Goal: Task Accomplishment & Management: Manage account settings

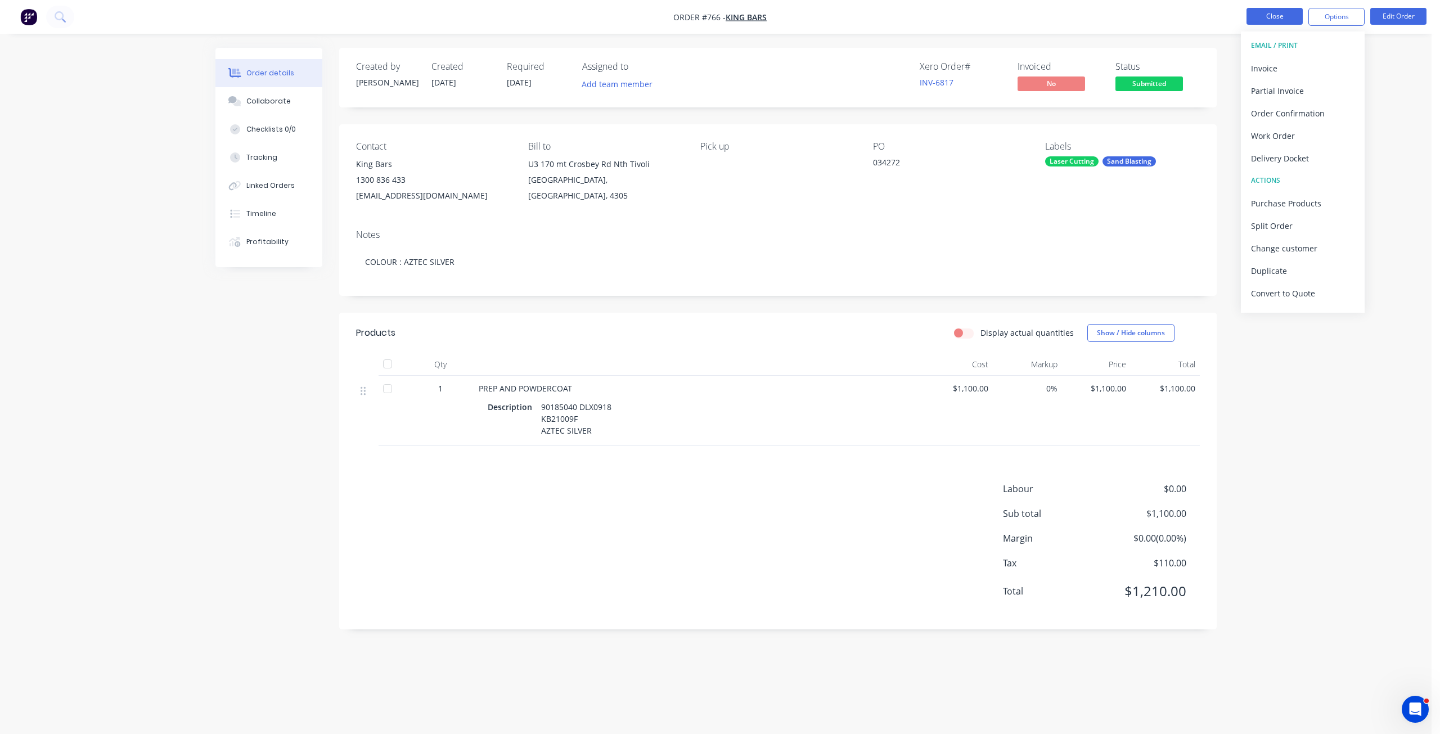
click at [1279, 15] on button "Close" at bounding box center [1275, 16] width 56 height 17
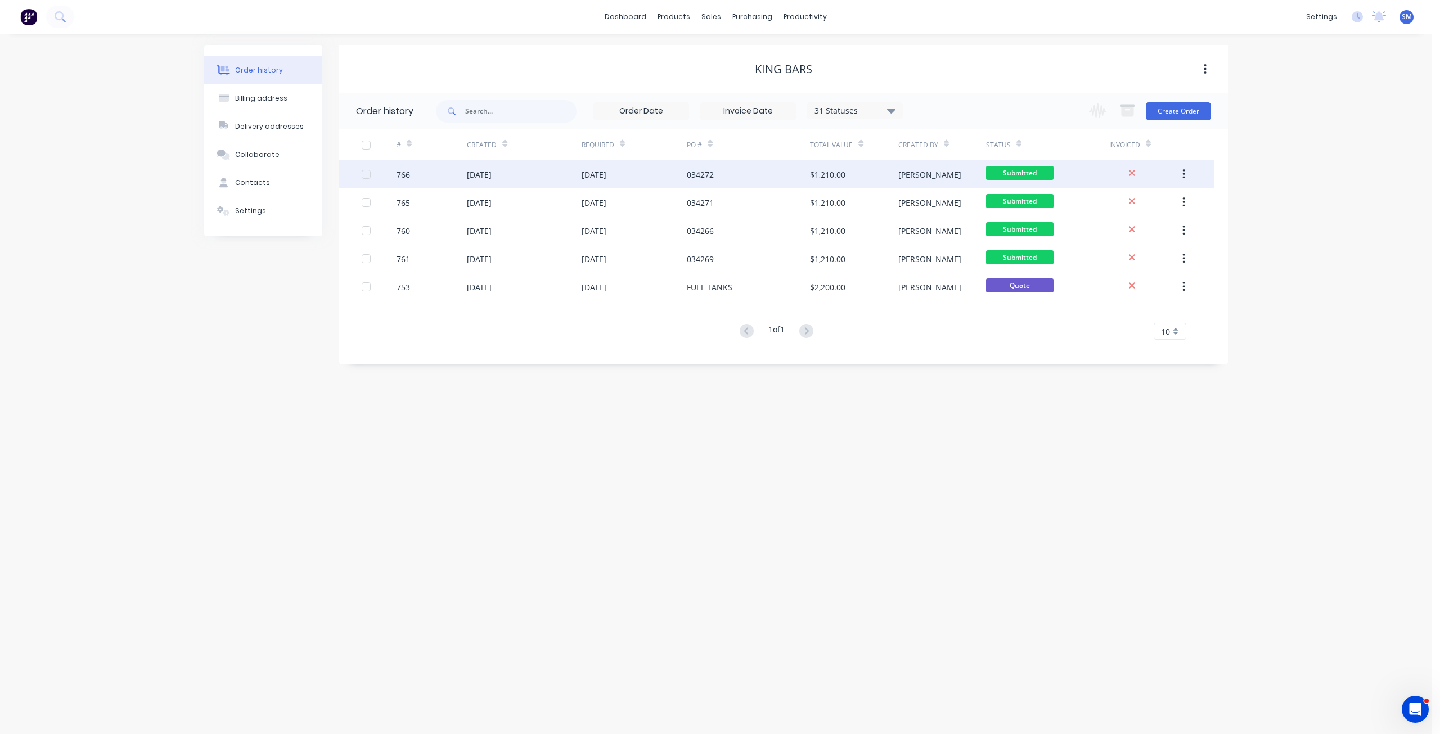
click at [686, 180] on div "[DATE]" at bounding box center [635, 174] width 106 height 28
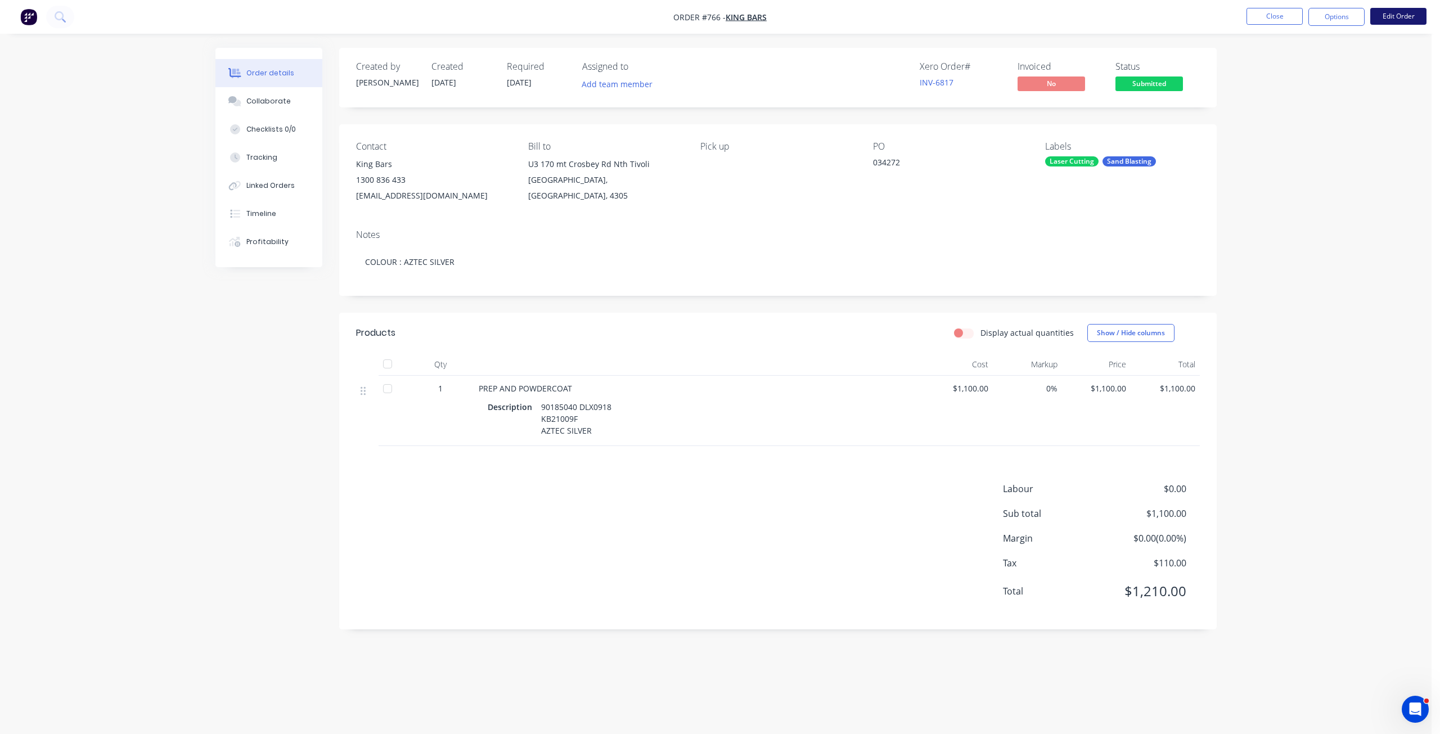
click at [1400, 16] on button "Edit Order" at bounding box center [1399, 16] width 56 height 17
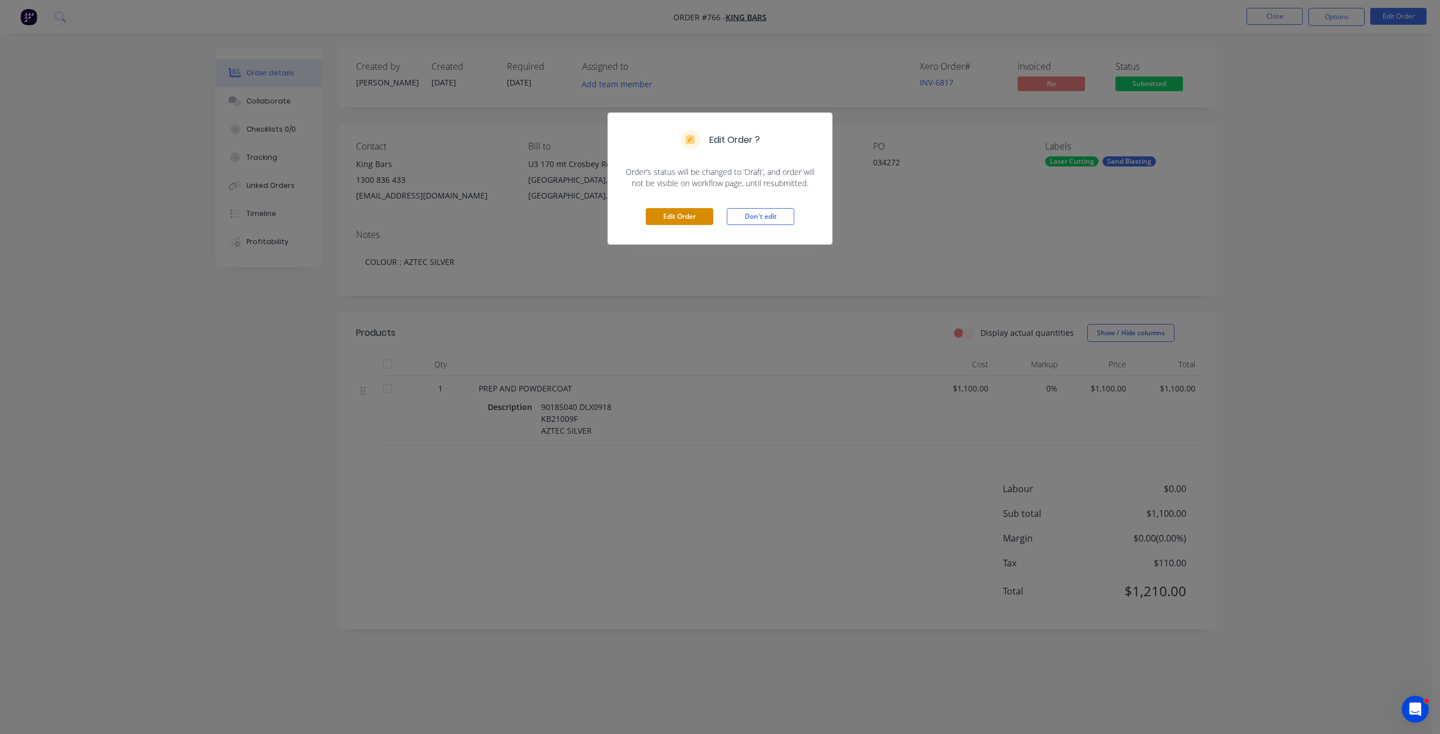
click at [668, 211] on button "Edit Order" at bounding box center [680, 216] width 68 height 17
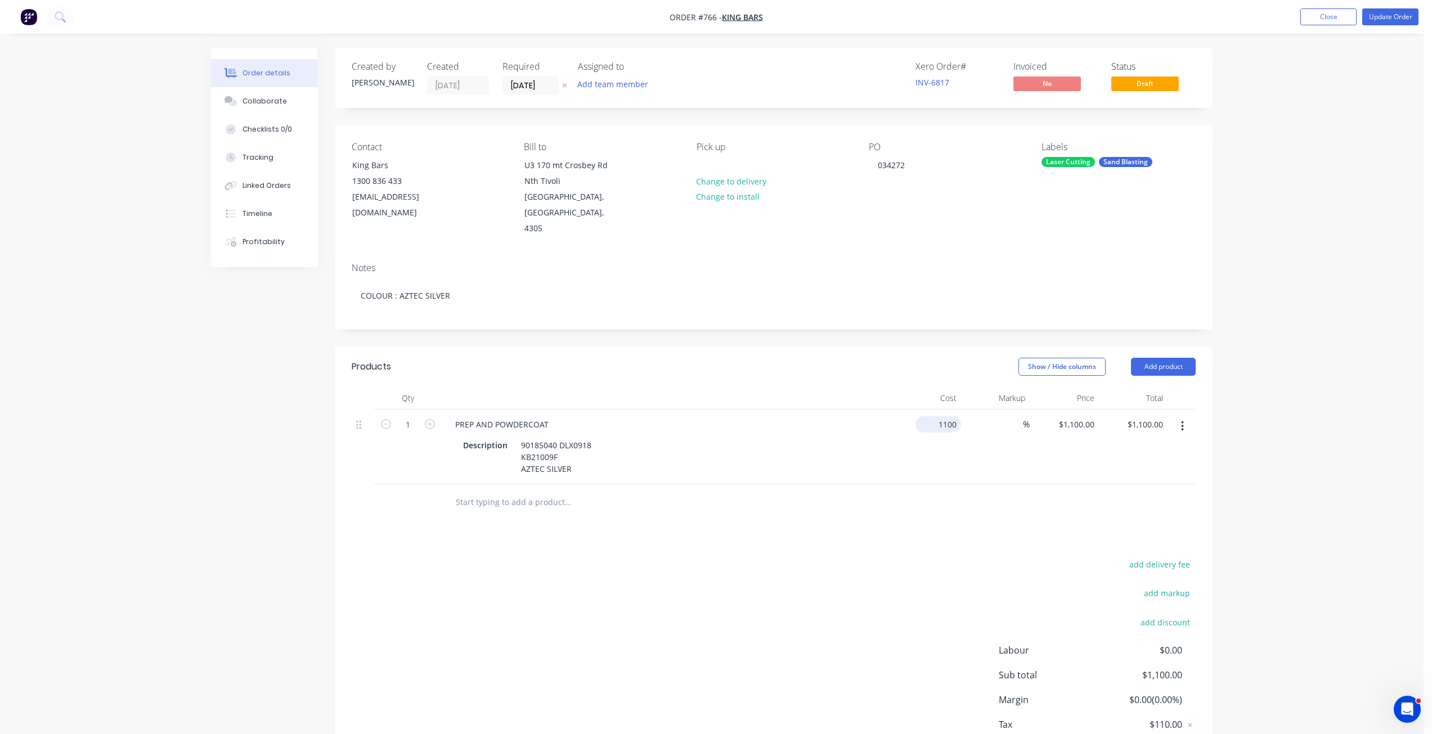
click at [947, 416] on input "1100" at bounding box center [940, 424] width 41 height 16
type input "$900.00"
click at [996, 434] on div "%" at bounding box center [995, 447] width 69 height 75
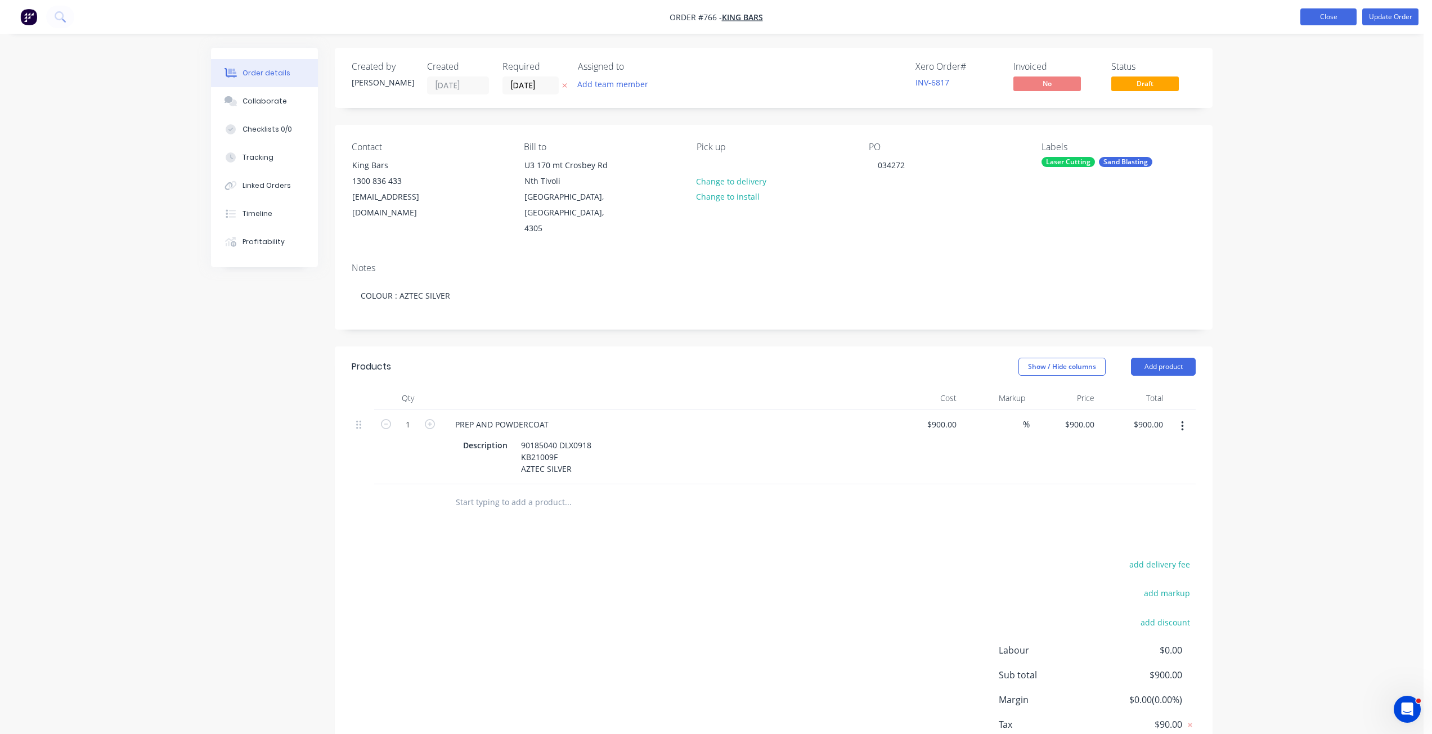
click at [1338, 23] on button "Close" at bounding box center [1328, 16] width 56 height 17
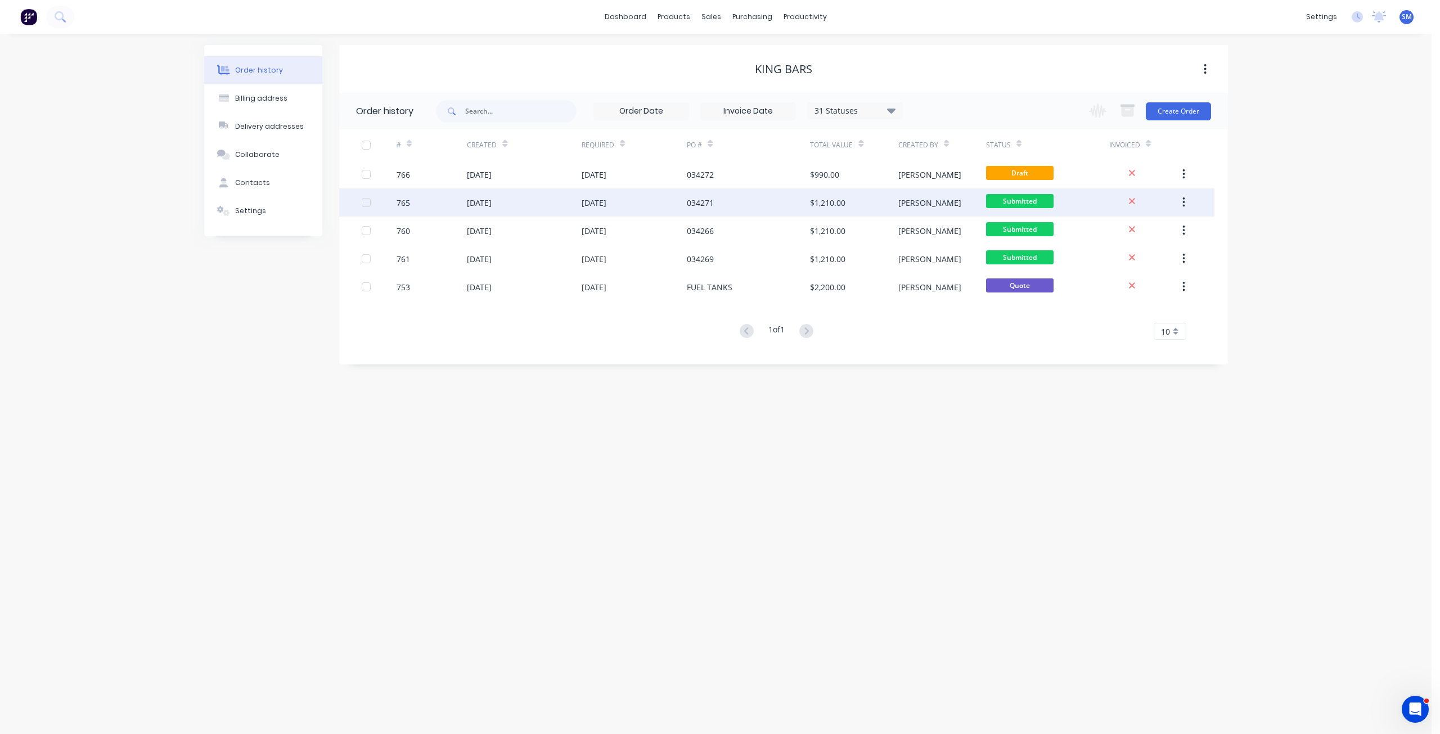
click at [573, 205] on div "[DATE]" at bounding box center [524, 202] width 114 height 28
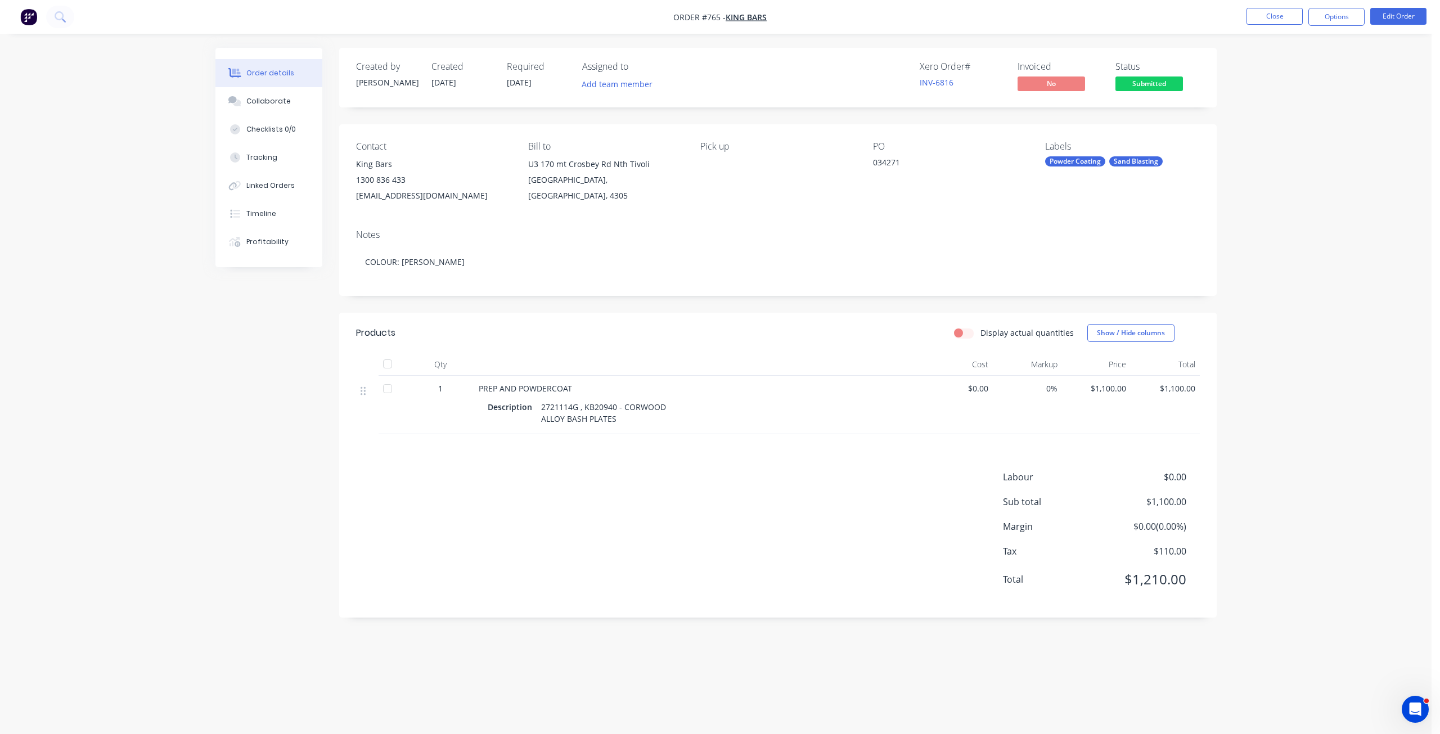
click at [1109, 393] on span "$1,100.00" at bounding box center [1097, 389] width 60 height 12
click at [1395, 16] on button "Edit Order" at bounding box center [1399, 16] width 56 height 17
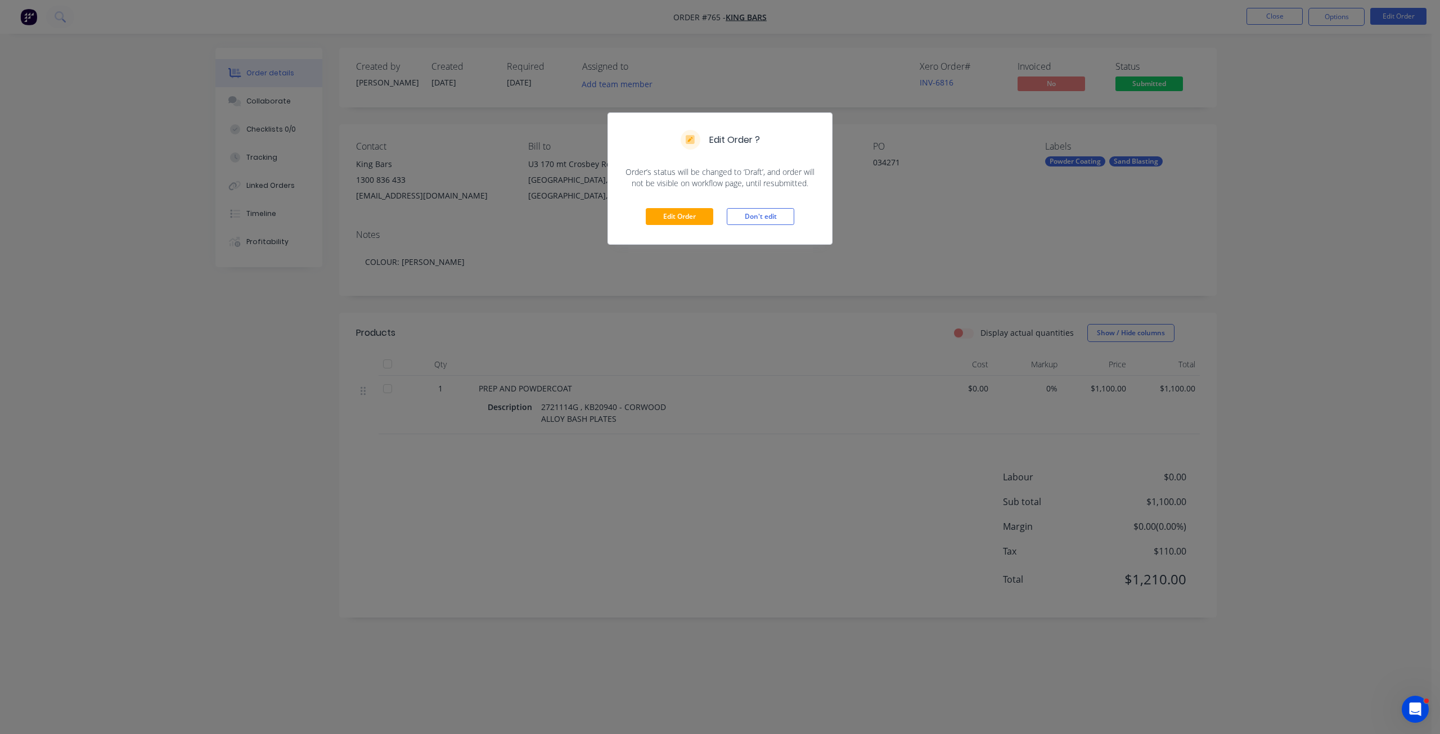
click at [1354, 213] on div "Edit Order ? Order’s status will be changed to ‘Draft’, and order will not be v…" at bounding box center [720, 367] width 1440 height 734
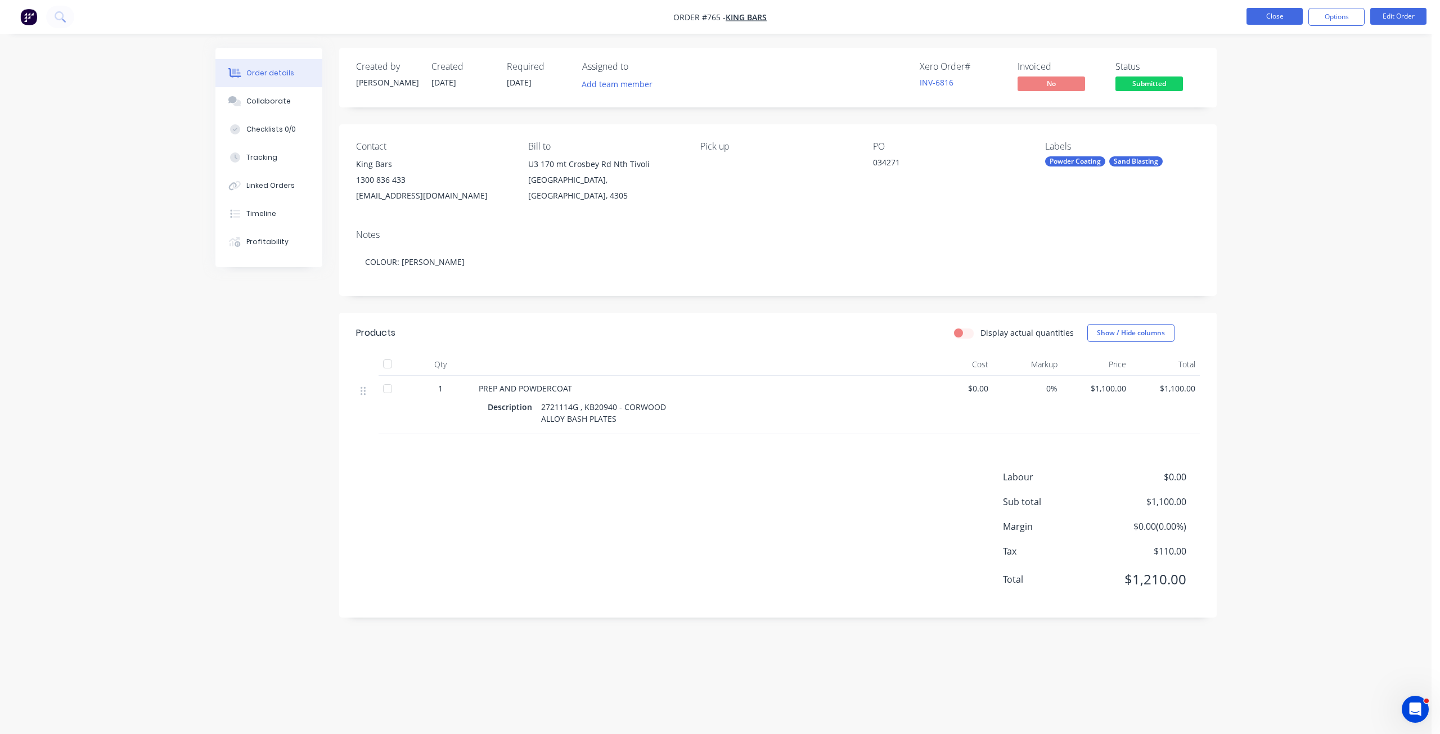
click at [1282, 20] on button "Close" at bounding box center [1275, 16] width 56 height 17
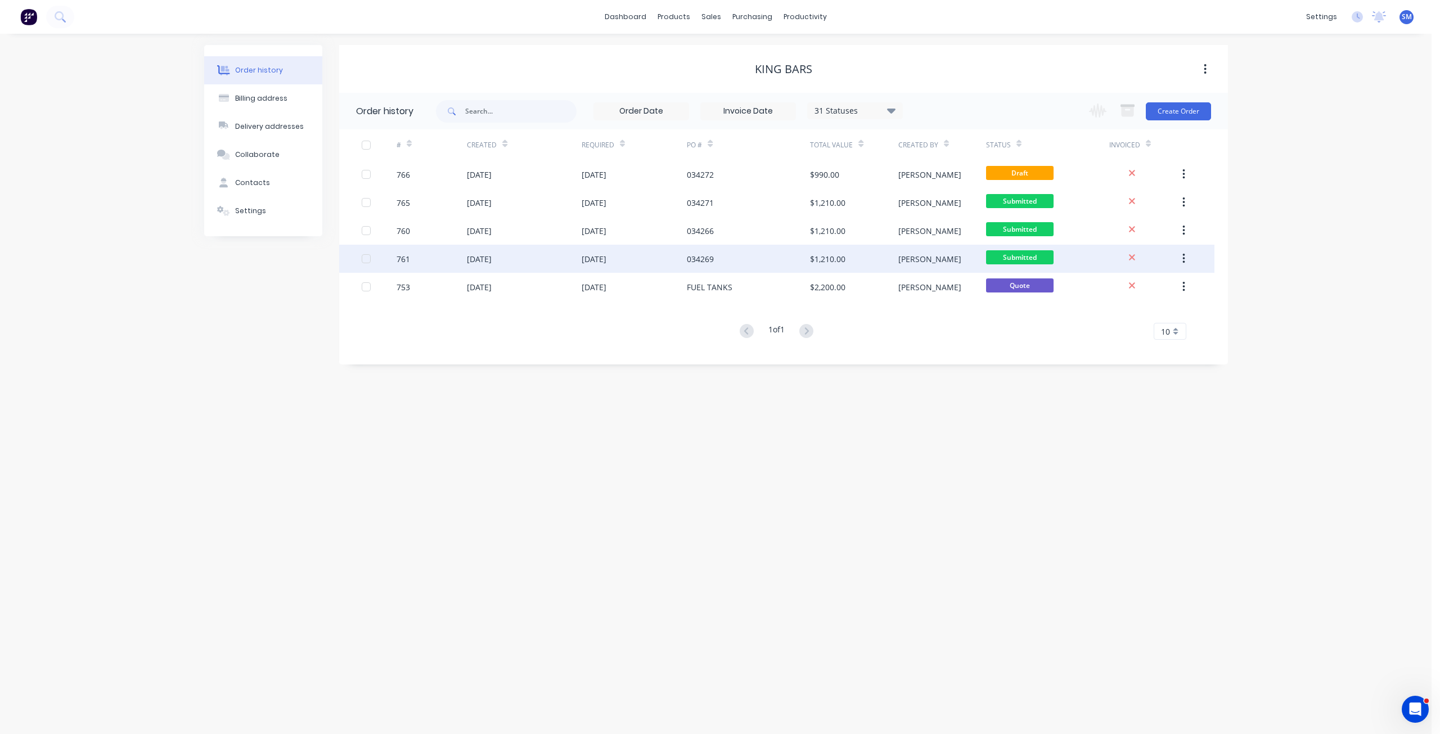
click at [606, 259] on div "[DATE]" at bounding box center [594, 259] width 25 height 12
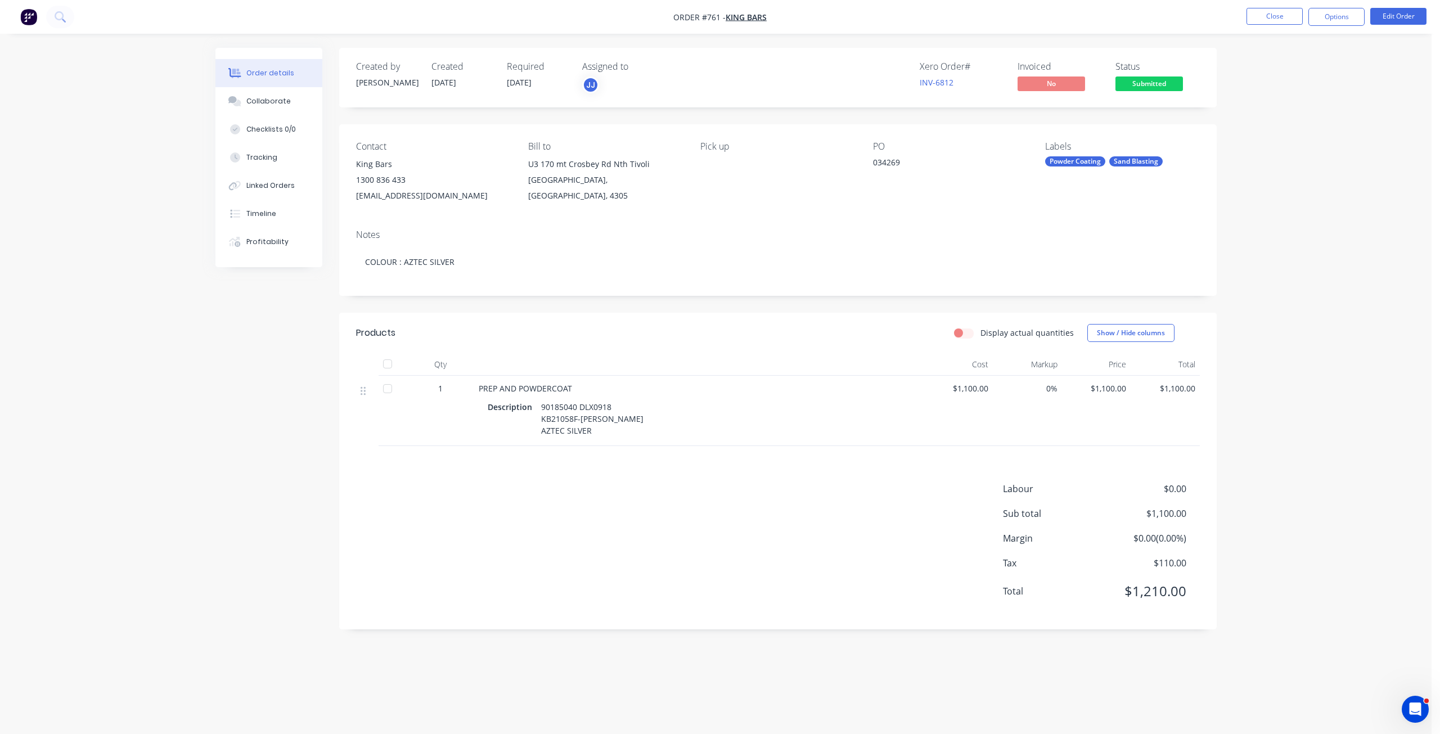
click at [1148, 92] on button "Submitted" at bounding box center [1150, 85] width 68 height 17
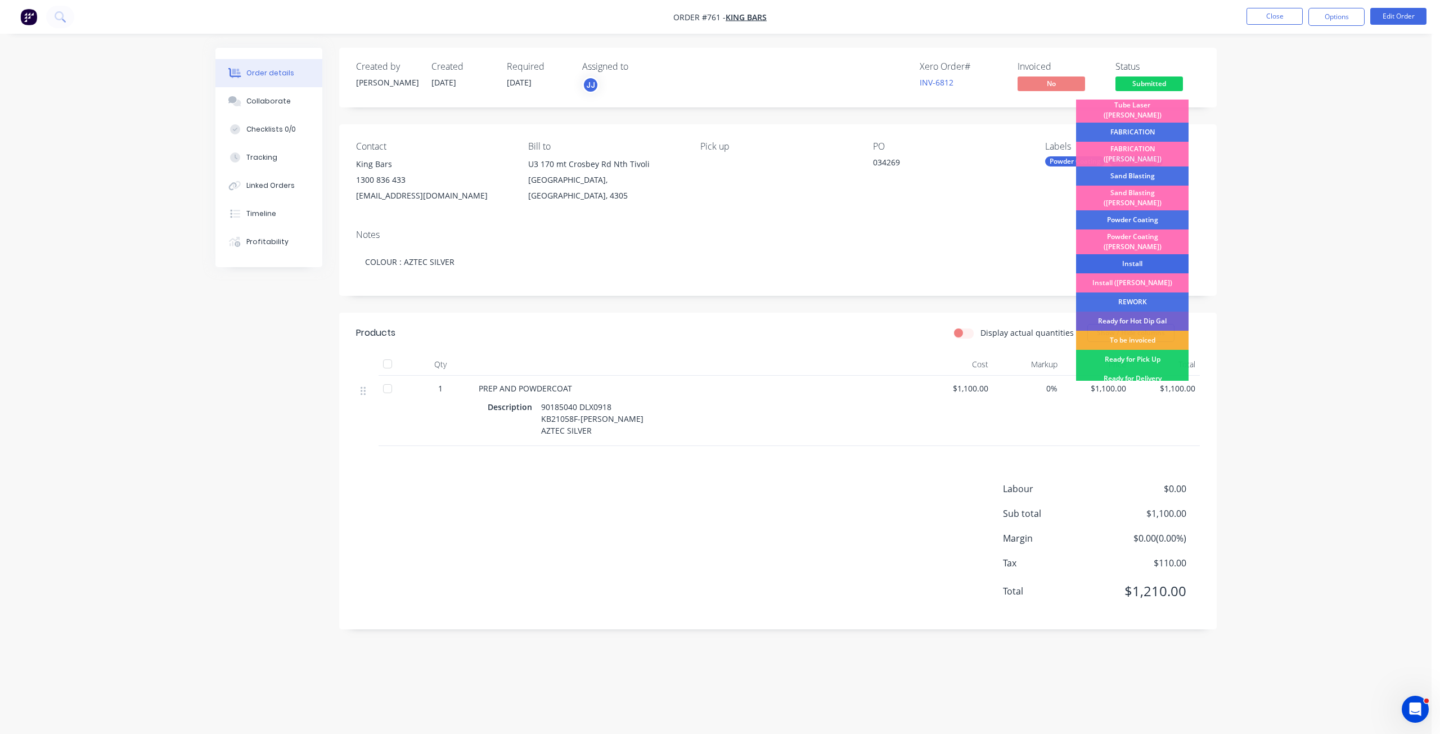
scroll to position [141, 0]
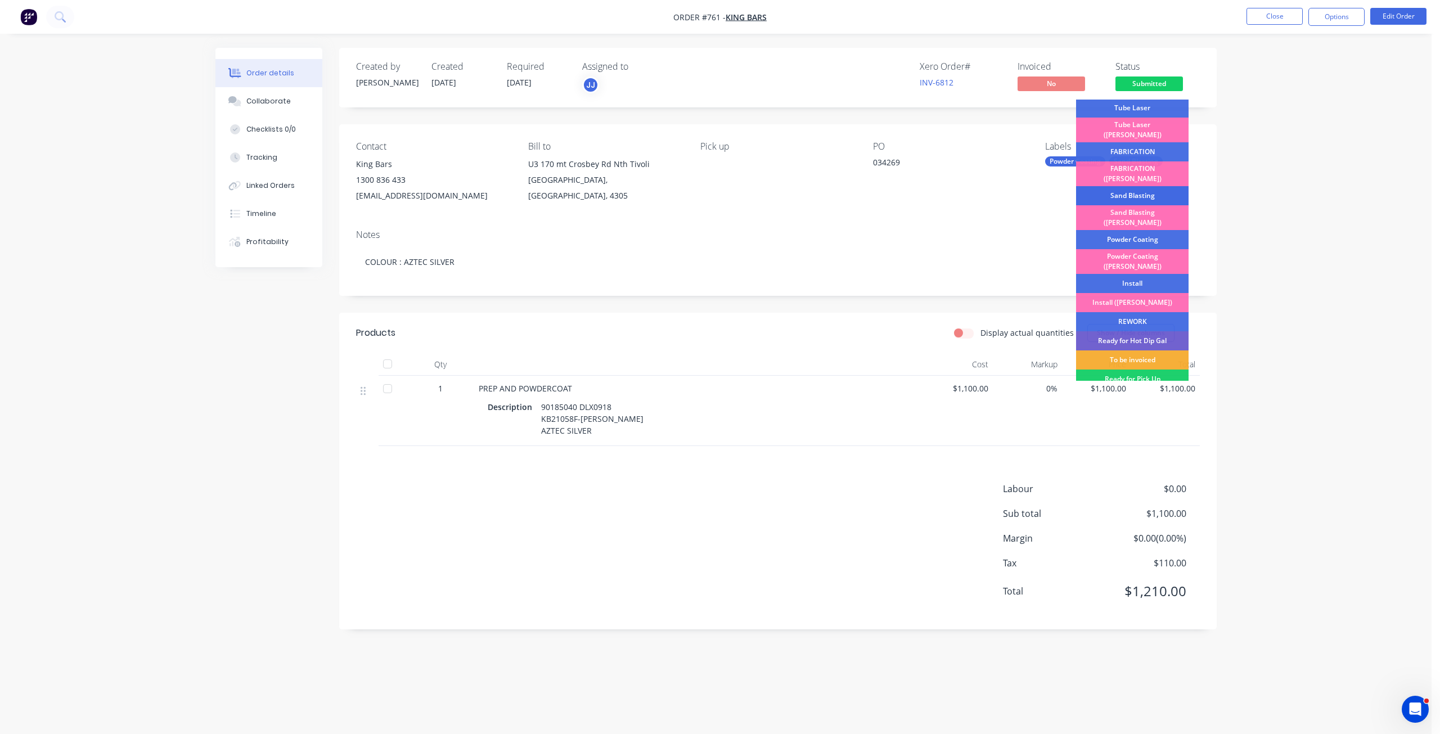
click at [1134, 186] on div "Sand Blasting" at bounding box center [1132, 195] width 113 height 19
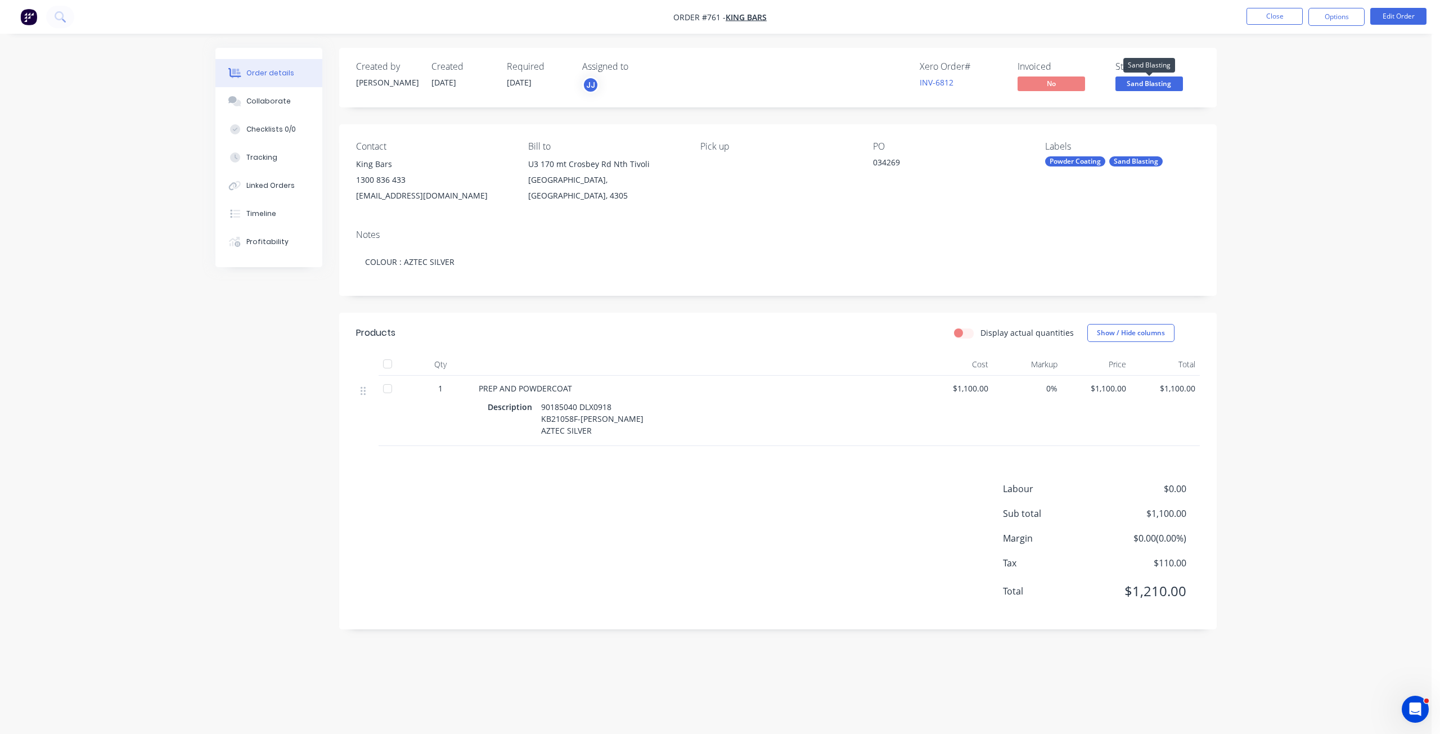
click at [1149, 84] on span "Sand Blasting" at bounding box center [1150, 84] width 68 height 14
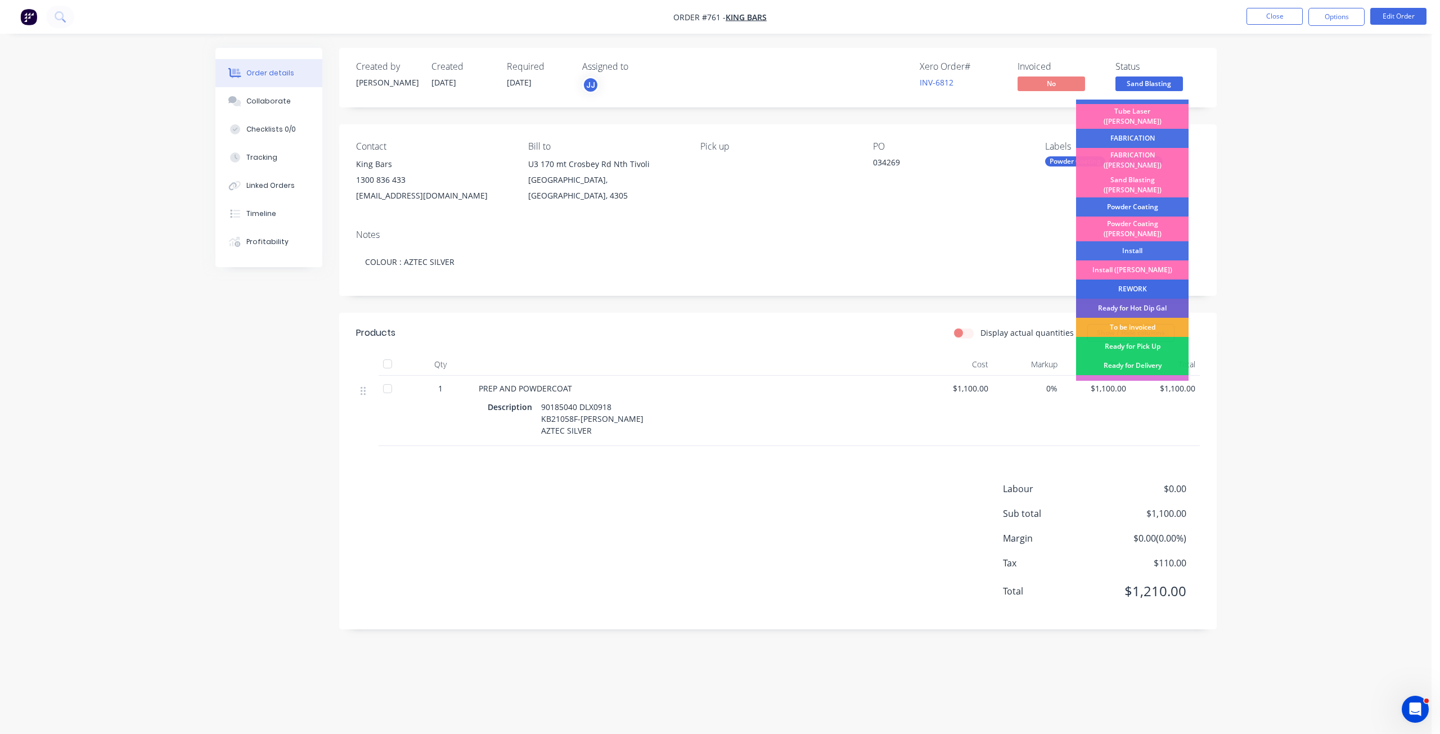
scroll to position [197, 0]
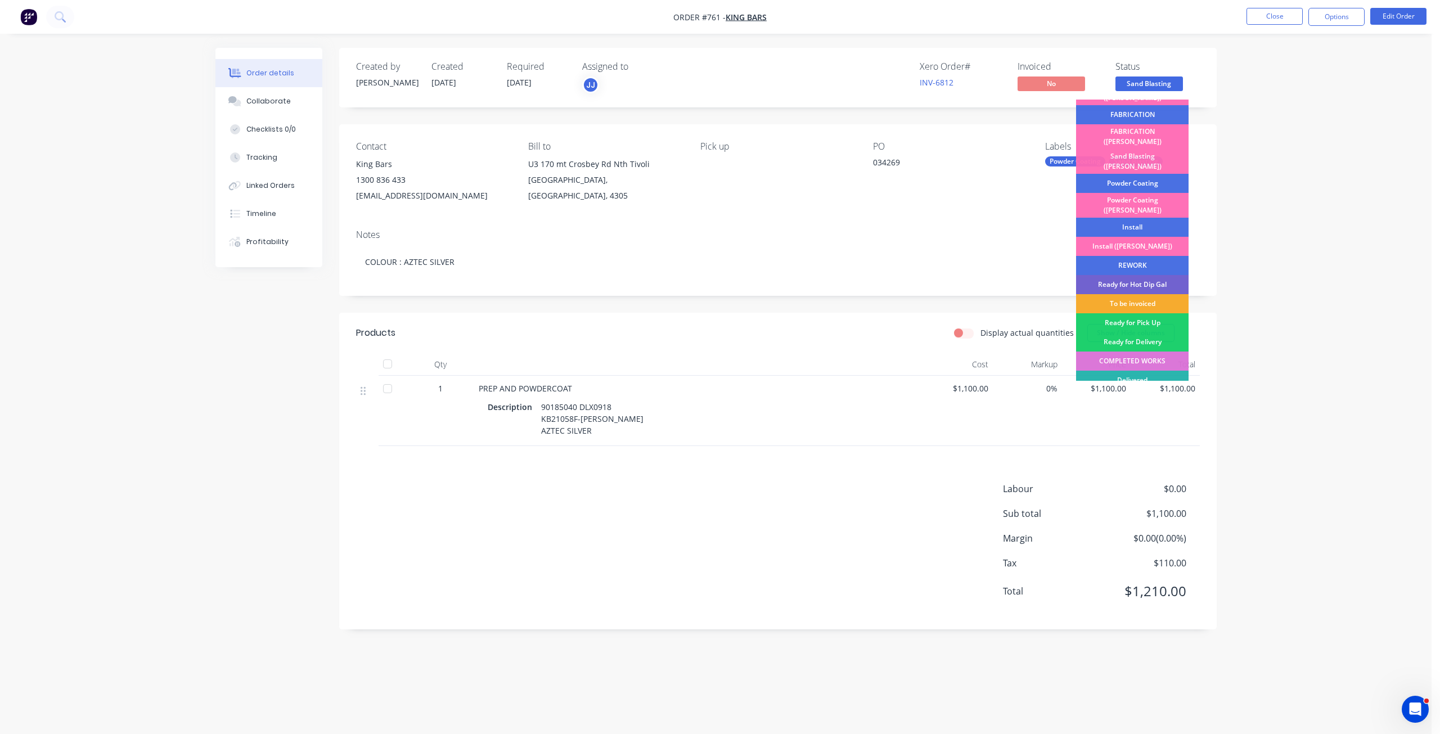
click at [1141, 294] on div "To be invoiced" at bounding box center [1132, 303] width 113 height 19
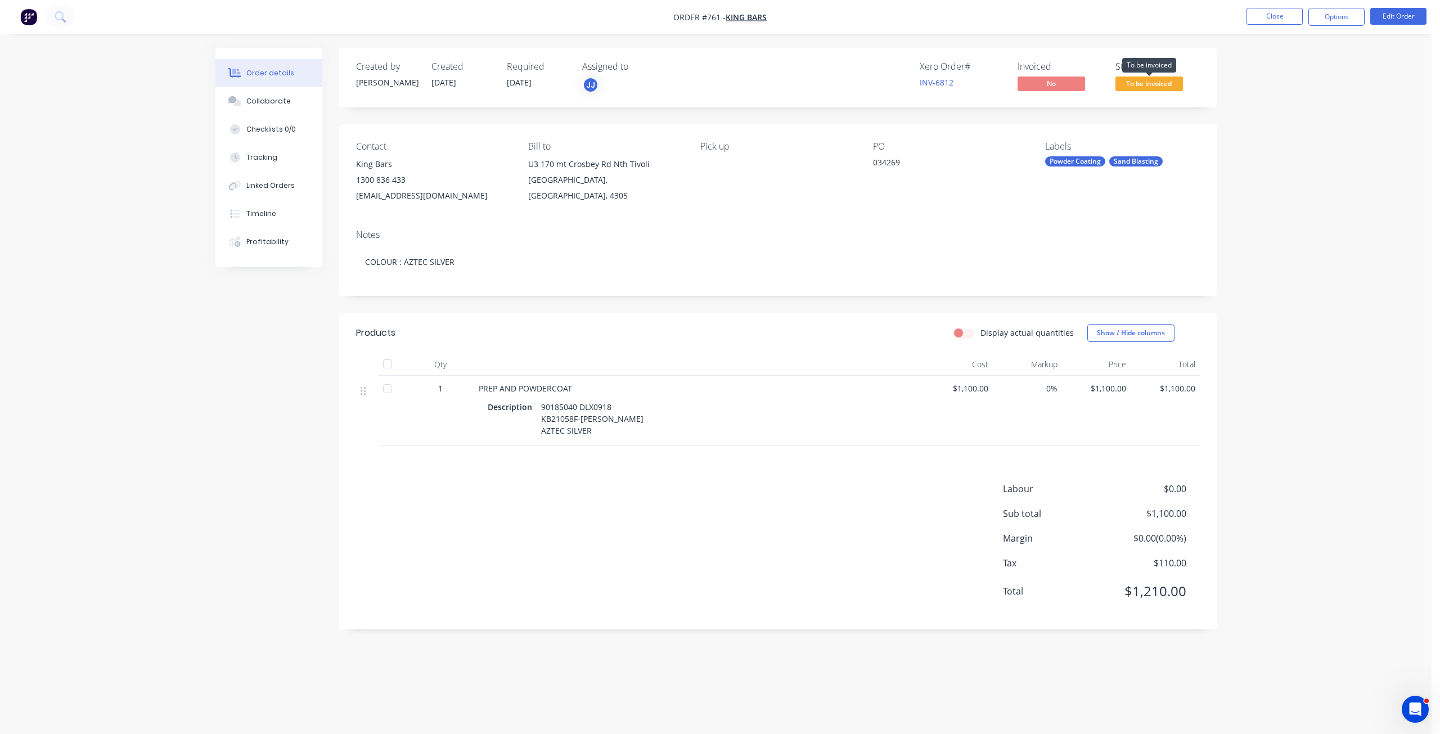
click at [1163, 88] on span "To be invoiced" at bounding box center [1150, 84] width 68 height 14
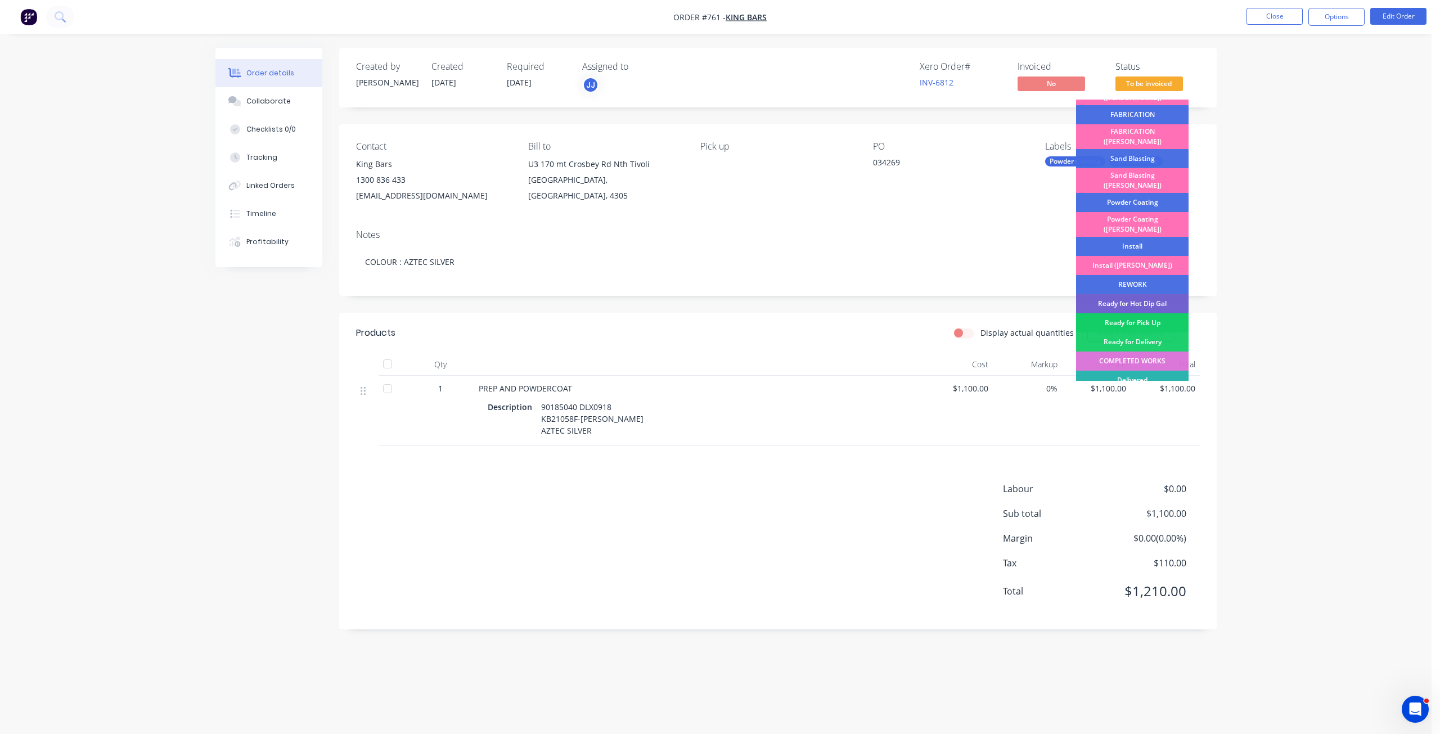
click at [1146, 313] on div "Ready for Pick Up" at bounding box center [1132, 322] width 113 height 19
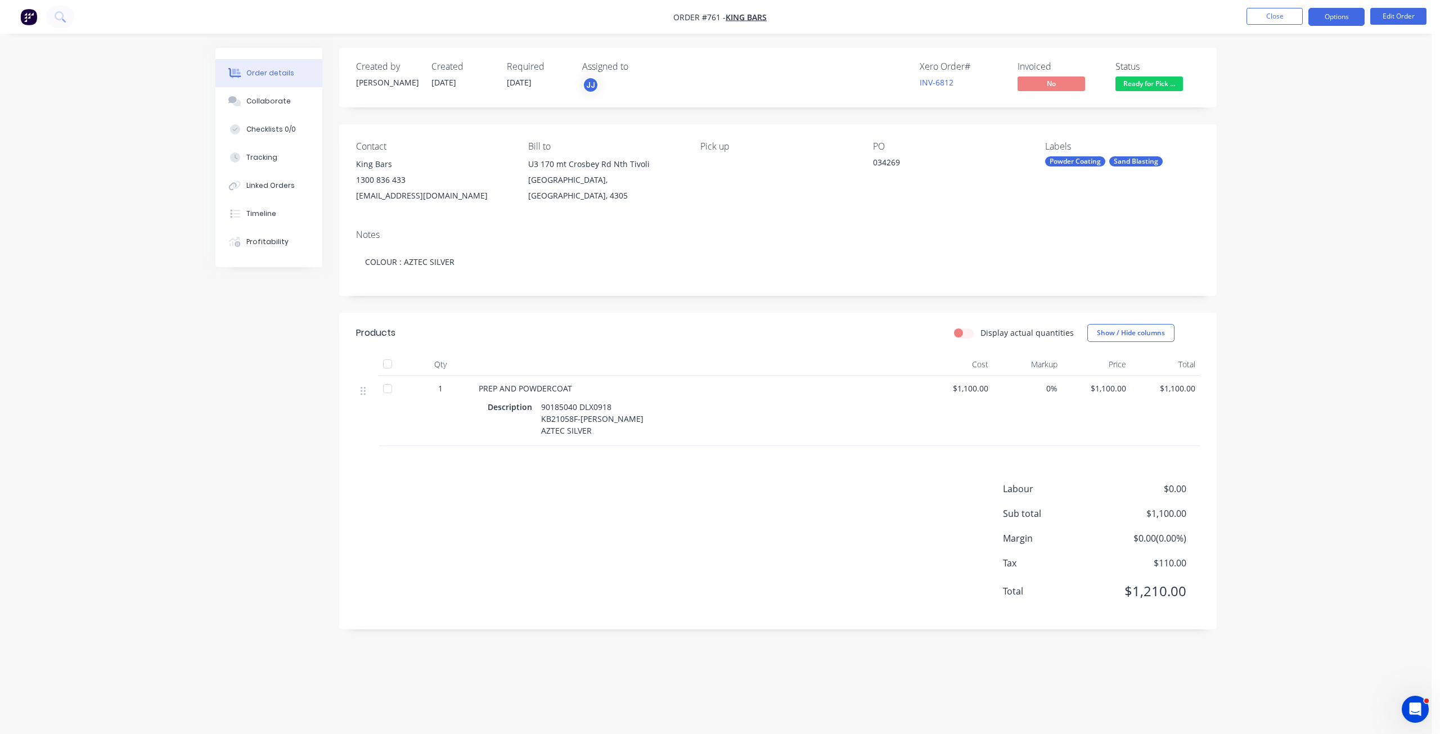
click at [1351, 21] on button "Options" at bounding box center [1337, 17] width 56 height 18
click at [1265, 69] on div "Invoice" at bounding box center [1303, 68] width 104 height 16
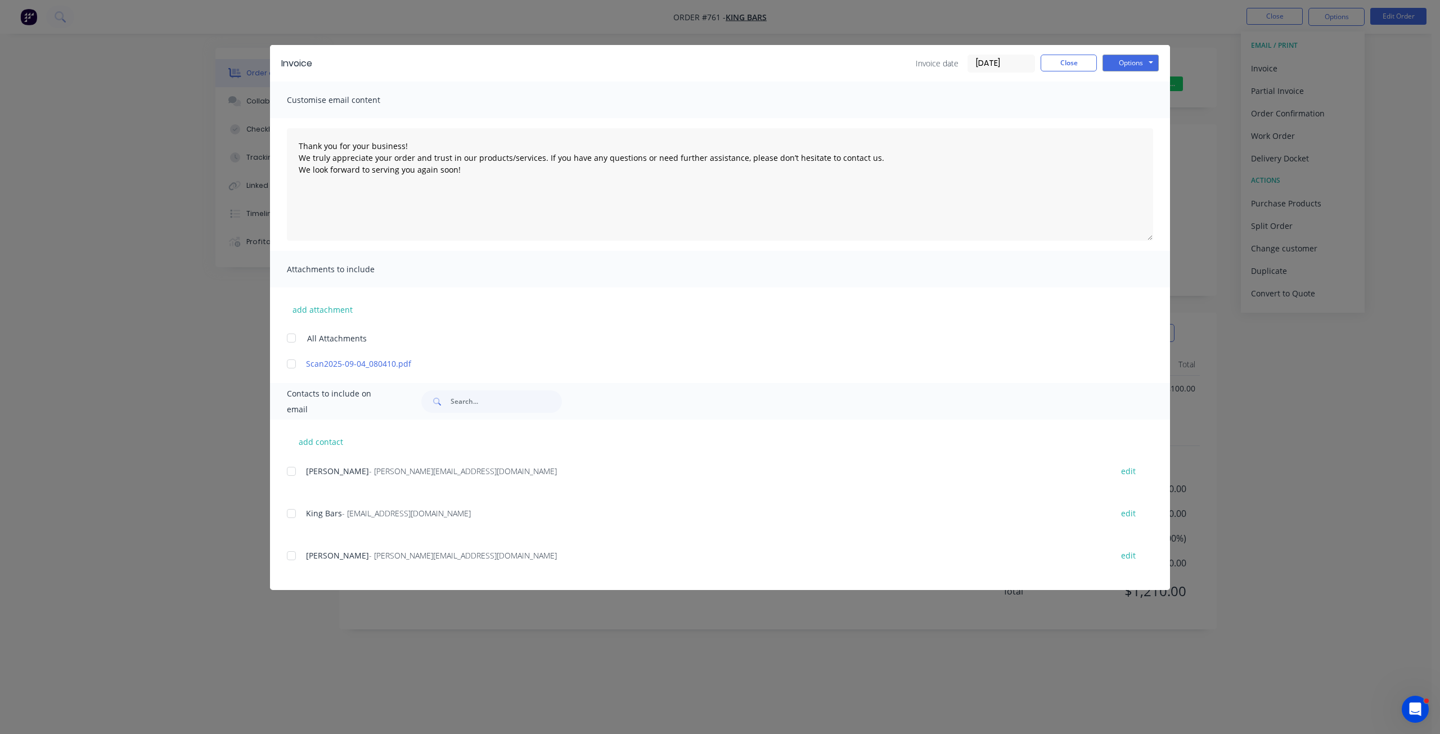
click at [299, 515] on div at bounding box center [291, 513] width 23 height 23
click at [291, 465] on div at bounding box center [291, 471] width 23 height 23
click at [1131, 55] on button "Options" at bounding box center [1131, 63] width 56 height 17
click at [1134, 120] on button "Email" at bounding box center [1139, 120] width 72 height 19
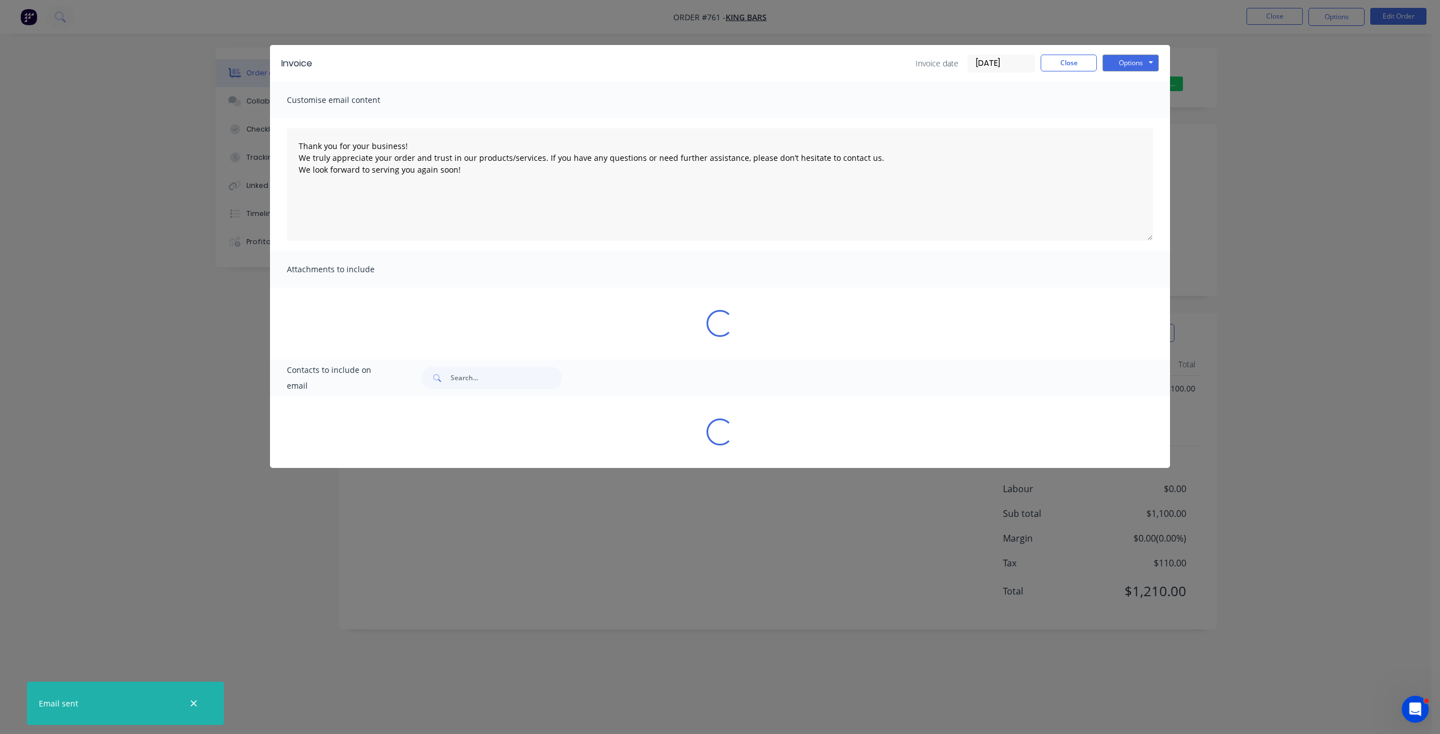
type textarea "Thank you for your business! We truly appreciate your order and trust in our pr…"
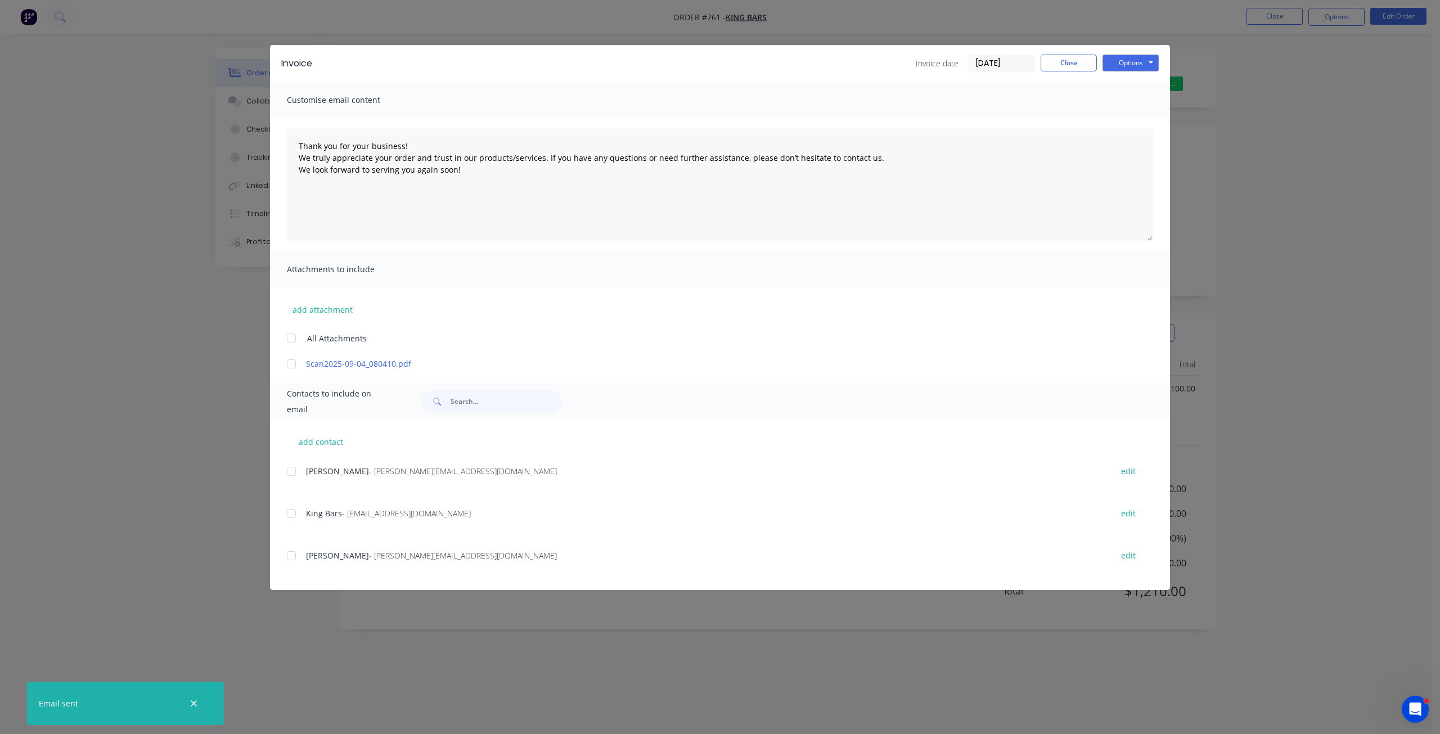
click at [1277, 16] on div "Invoice Invoice date [DATE] Close Options Preview Print Email Customise email c…" at bounding box center [720, 367] width 1440 height 734
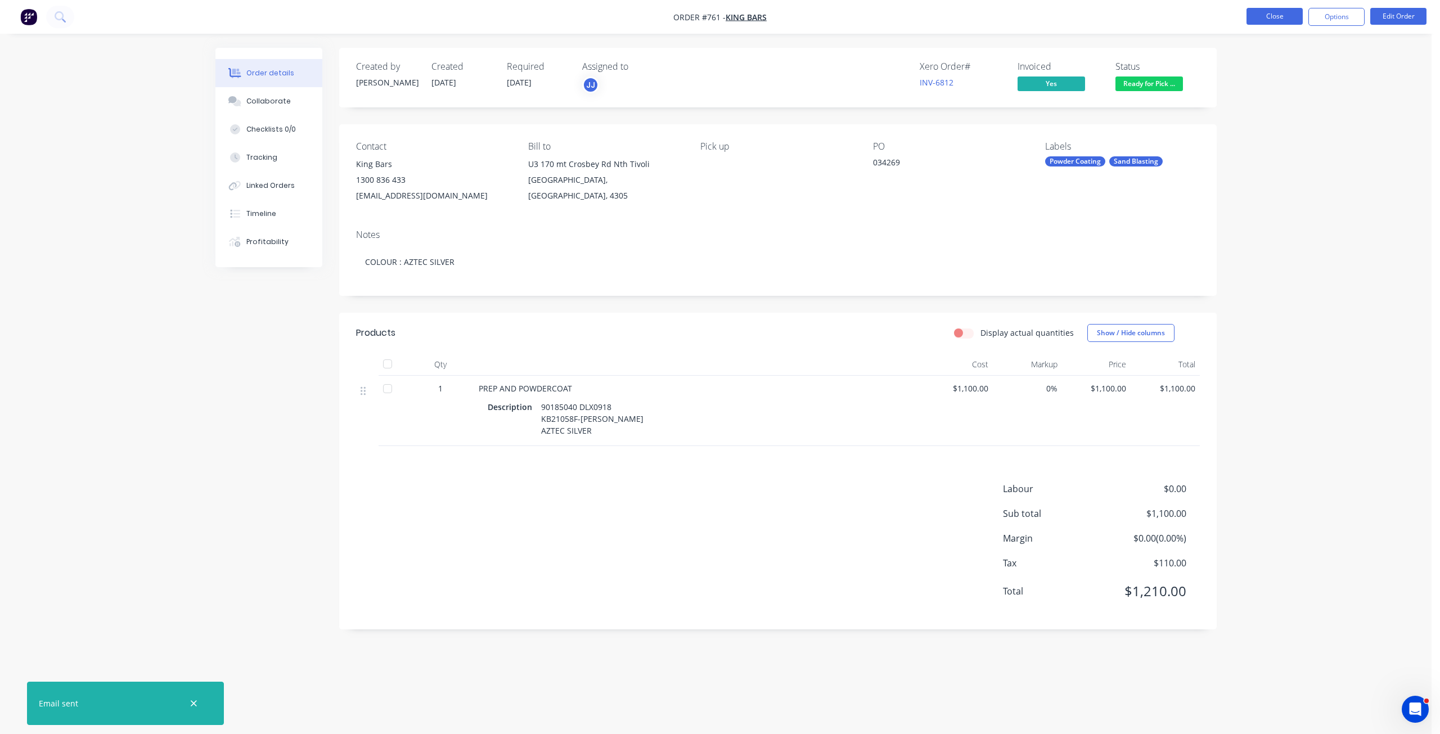
click at [1269, 15] on button "Close" at bounding box center [1275, 16] width 56 height 17
